Goal: Register for event/course

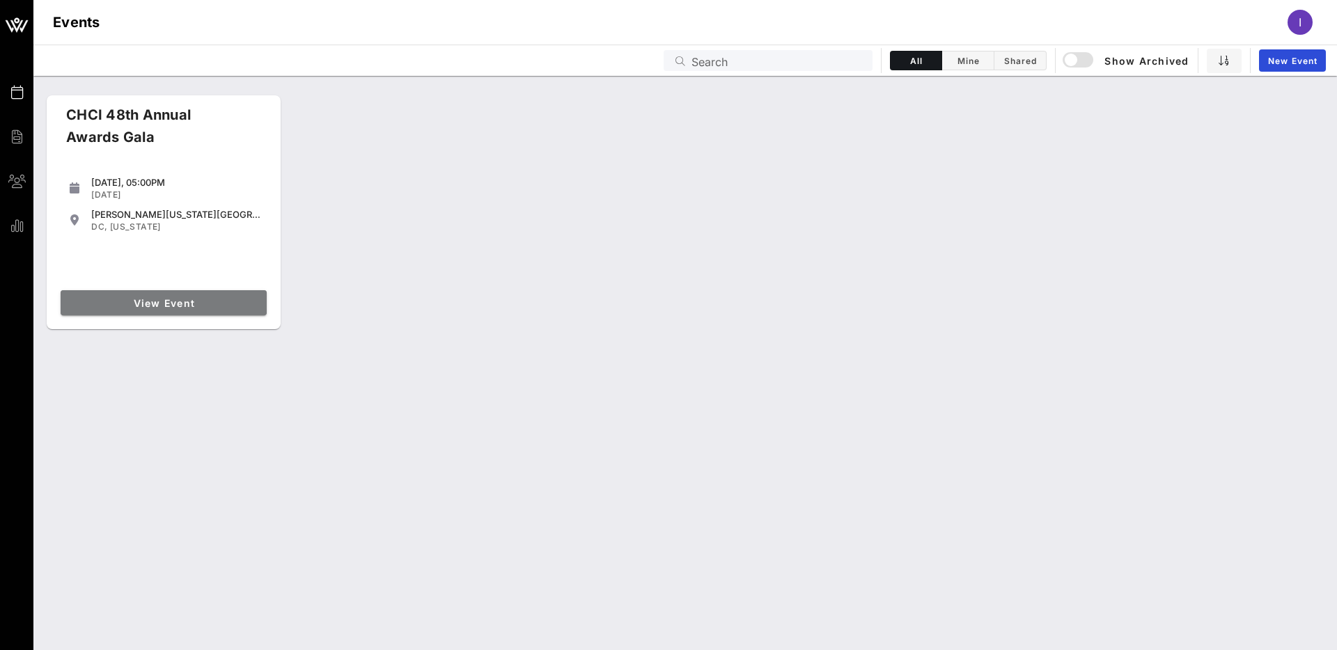
click at [182, 304] on span "View Event" at bounding box center [163, 303] width 195 height 12
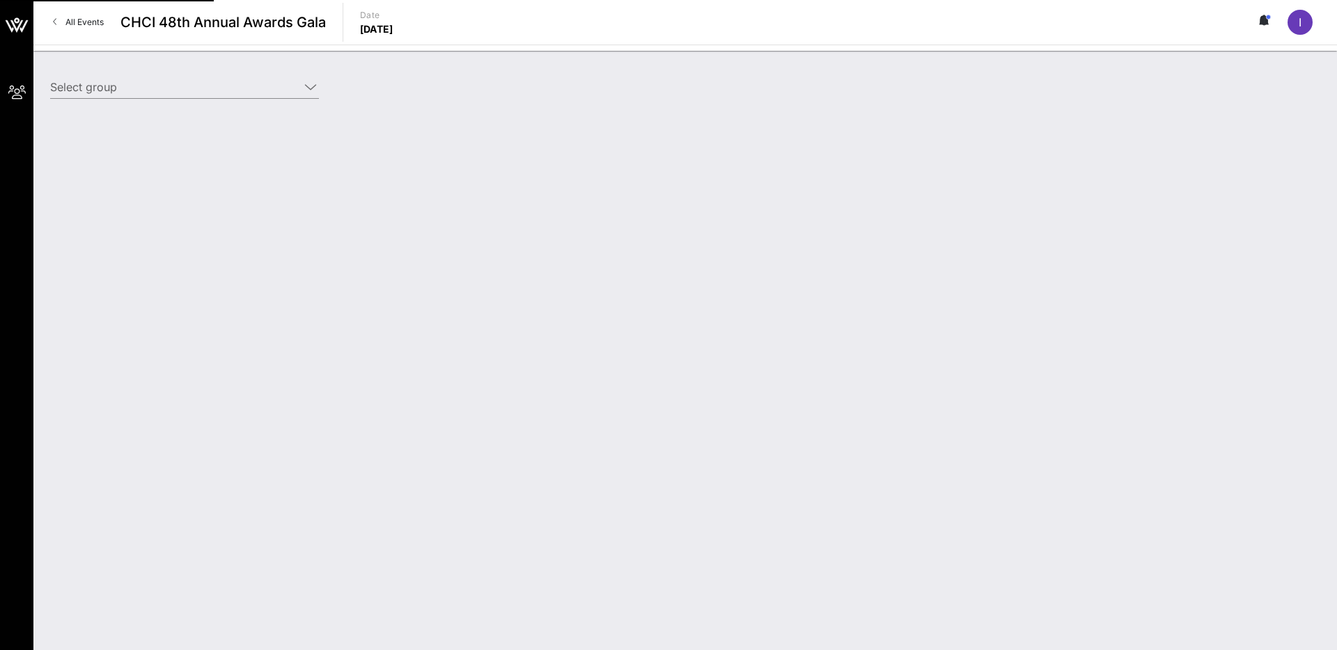
type input "Target (Target) [[PERSON_NAME], [PERSON_NAME][EMAIL_ADDRESS][PERSON_NAME][DOMAI…"
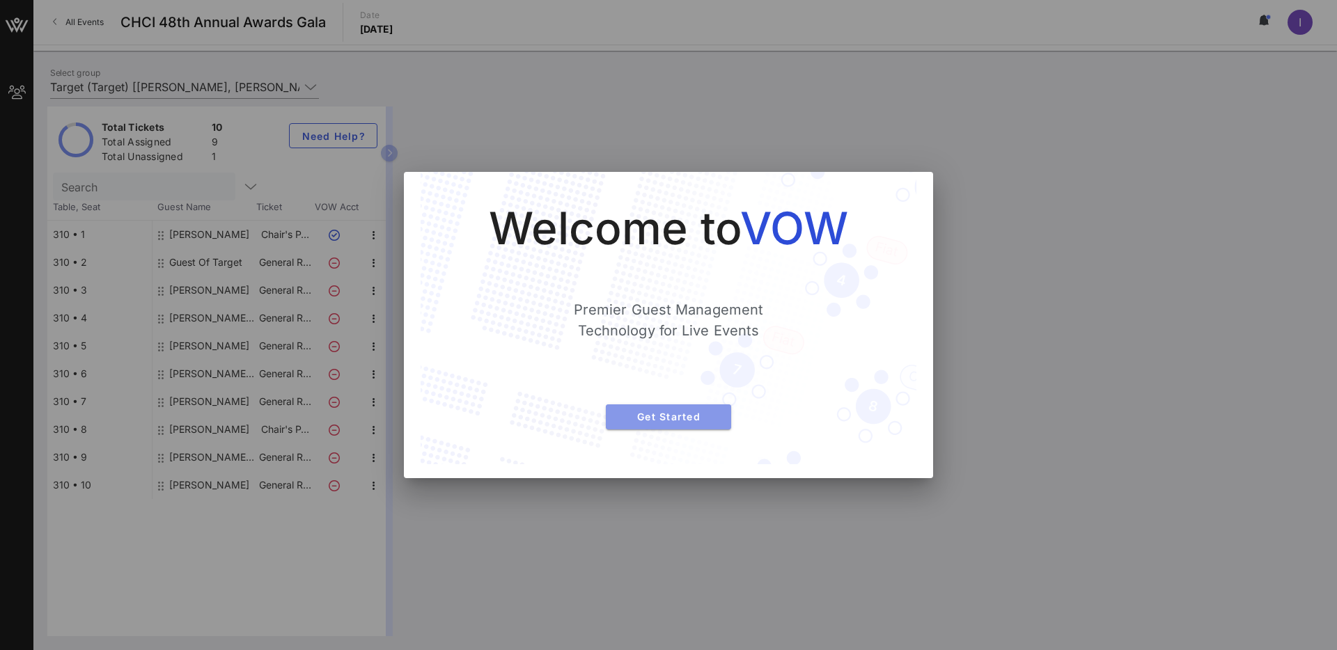
click at [645, 414] on span "Get Started" at bounding box center [668, 417] width 103 height 12
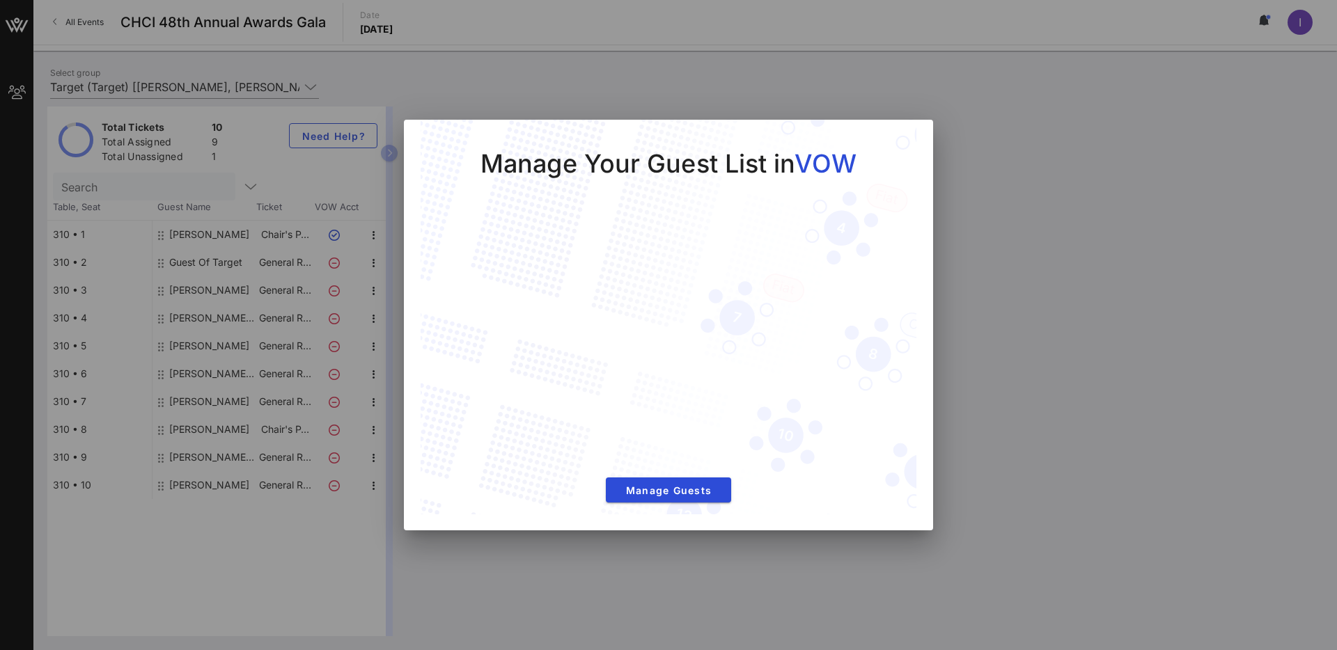
click at [615, 510] on div "Manage Your Guest List in VOW Manage Guests" at bounding box center [669, 318] width 496 height 397
click at [617, 491] on span "Manage Guests" at bounding box center [668, 491] width 103 height 12
